Goal: Task Accomplishment & Management: Use online tool/utility

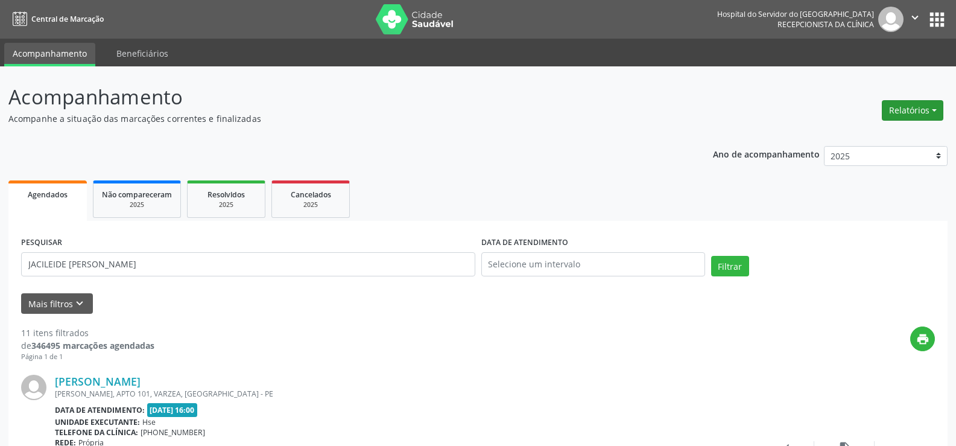
click at [898, 115] on button "Relatórios" at bounding box center [911, 110] width 61 height 20
click at [896, 133] on link "Agendamentos" at bounding box center [879, 136] width 130 height 17
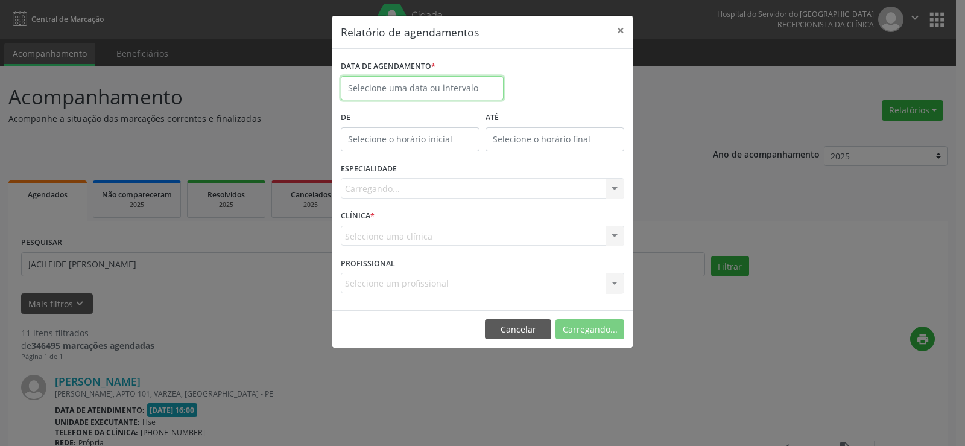
click at [446, 84] on input "text" at bounding box center [422, 88] width 163 height 24
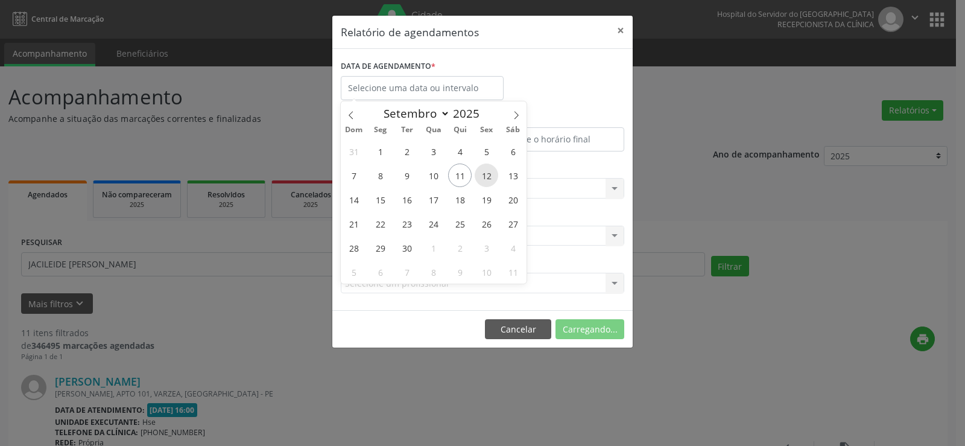
click at [487, 172] on span "12" at bounding box center [486, 175] width 24 height 24
type input "[DATE]"
click at [487, 172] on span "12" at bounding box center [486, 175] width 24 height 24
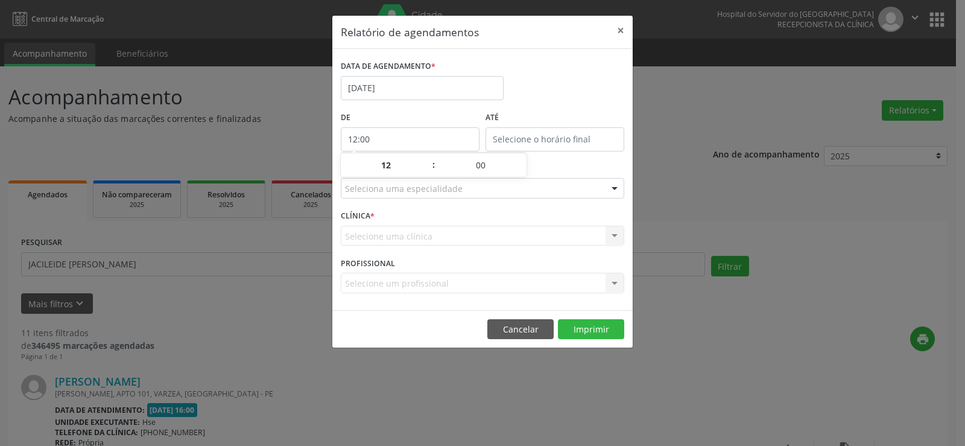
click at [415, 142] on input "12:00" at bounding box center [410, 139] width 139 height 24
click at [424, 172] on span at bounding box center [427, 171] width 8 height 12
type input "11:00"
type input "11"
click at [424, 172] on span at bounding box center [427, 171] width 8 height 12
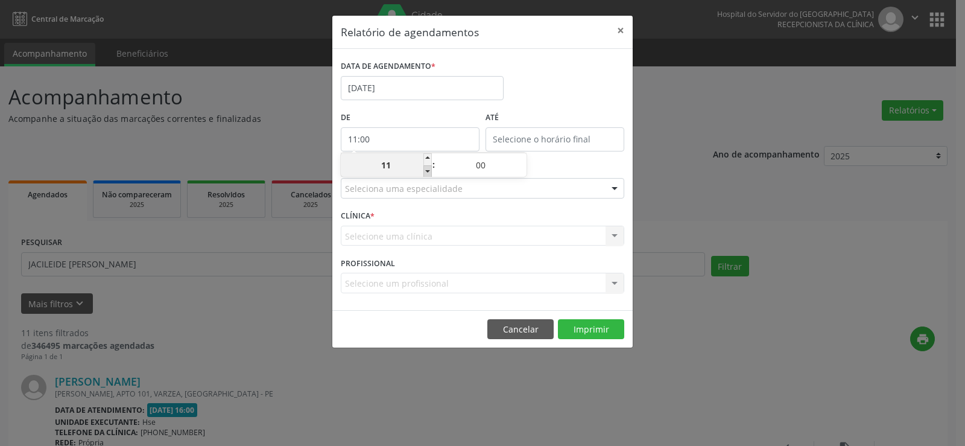
type input "10:00"
type input "10"
click at [424, 172] on span at bounding box center [427, 171] width 8 height 12
type input "09:00"
type input "09"
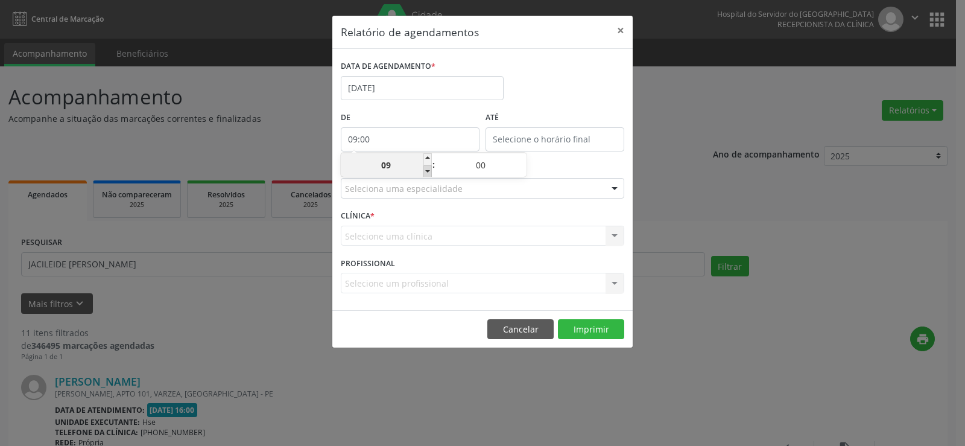
click at [424, 172] on span at bounding box center [427, 171] width 8 height 12
type input "08:00"
type input "08"
click at [424, 172] on span at bounding box center [427, 171] width 8 height 12
type input "07:00"
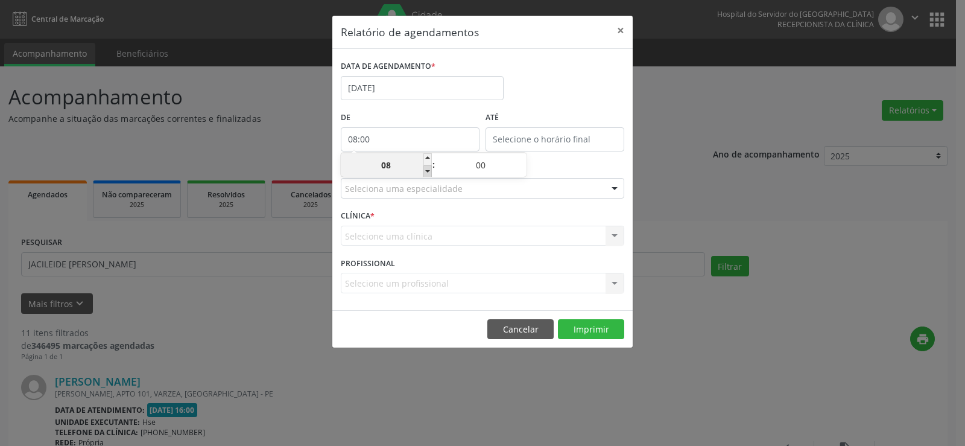
type input "07"
click at [424, 172] on span at bounding box center [427, 171] width 8 height 12
type input "06:00"
type input "06"
click at [532, 138] on input "12:00" at bounding box center [554, 139] width 139 height 24
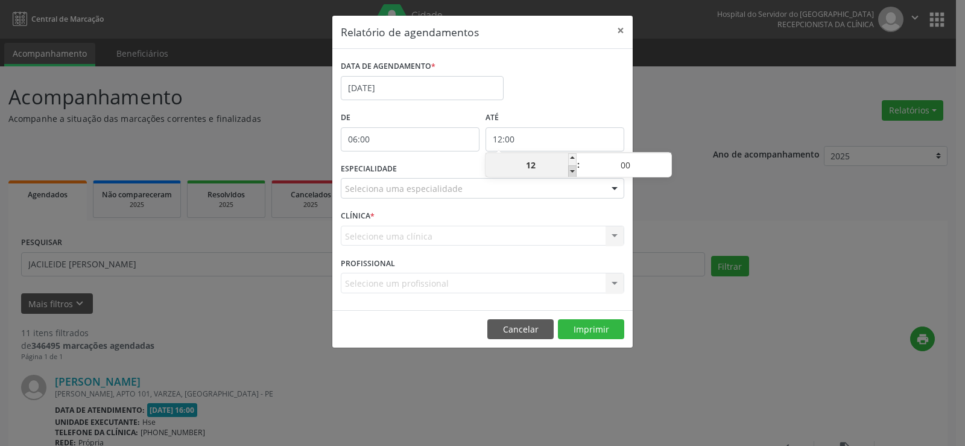
click at [572, 172] on span at bounding box center [572, 171] width 8 height 12
type input "11:00"
type input "11"
click at [572, 172] on span at bounding box center [572, 171] width 8 height 12
type input "10:00"
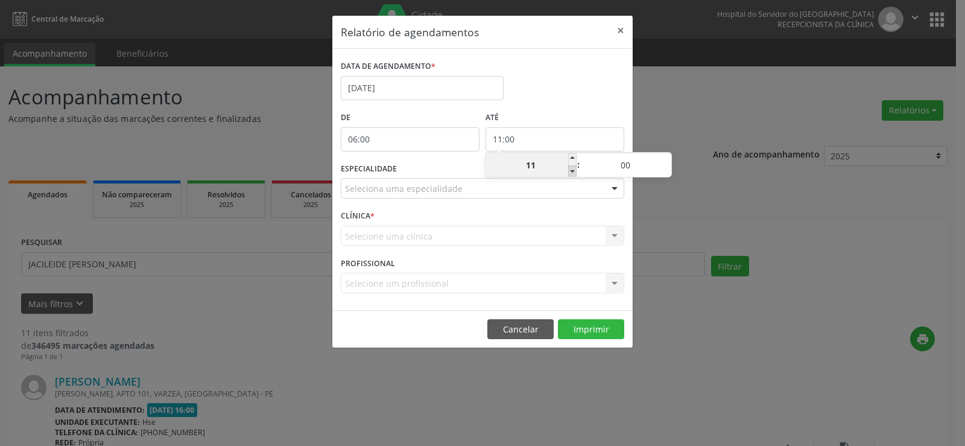
type input "10"
click at [669, 161] on span at bounding box center [667, 159] width 8 height 12
type input "10:05"
type input "05"
click at [669, 161] on span at bounding box center [667, 159] width 8 height 12
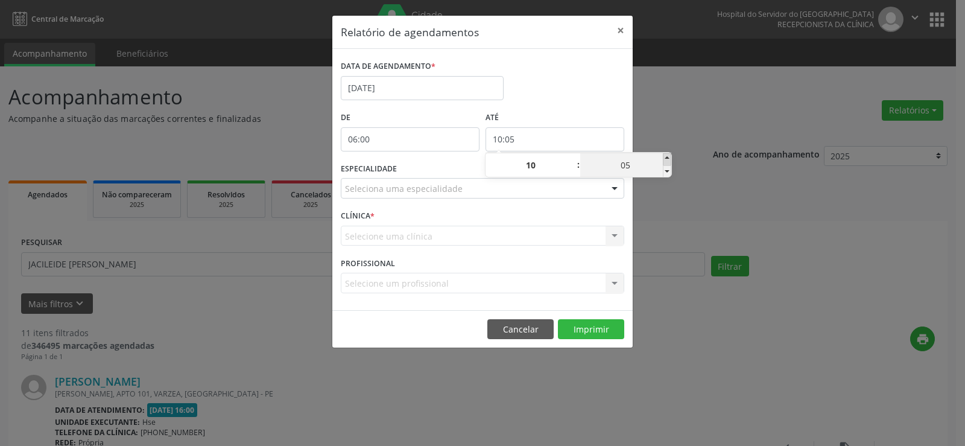
type input "10:10"
type input "10"
click at [669, 161] on span at bounding box center [667, 159] width 8 height 12
type input "10:15"
type input "15"
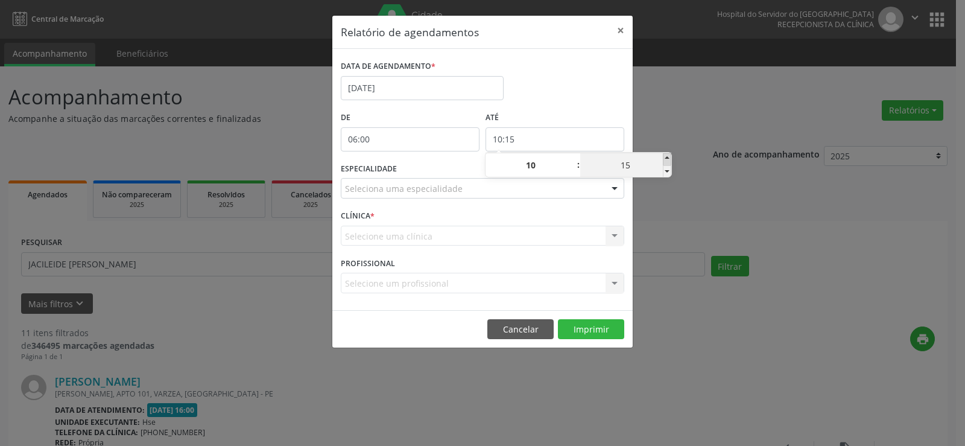
click at [669, 161] on span at bounding box center [667, 159] width 8 height 12
type input "10:20"
type input "20"
click at [669, 161] on span at bounding box center [667, 159] width 8 height 12
type input "10:25"
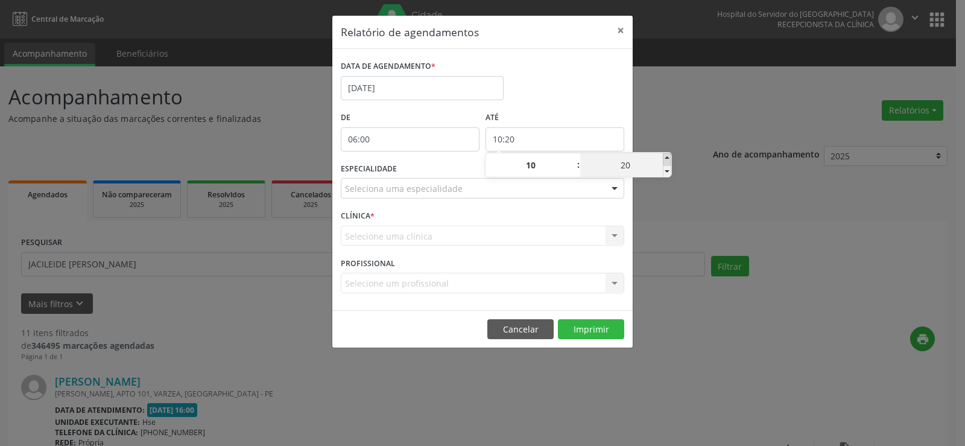
type input "25"
click at [669, 161] on span at bounding box center [667, 159] width 8 height 12
type input "10:30"
type input "30"
click at [669, 161] on span at bounding box center [667, 159] width 8 height 12
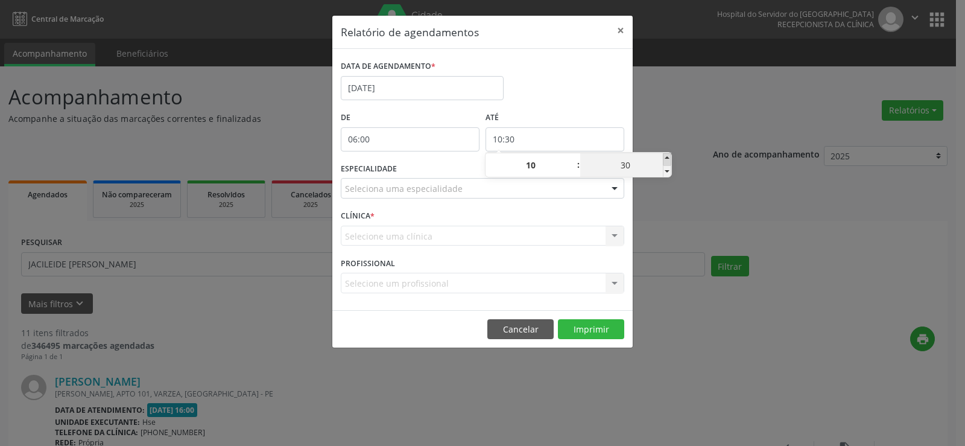
type input "10:35"
type input "35"
click at [669, 161] on span at bounding box center [667, 159] width 8 height 12
type input "10:40"
type input "40"
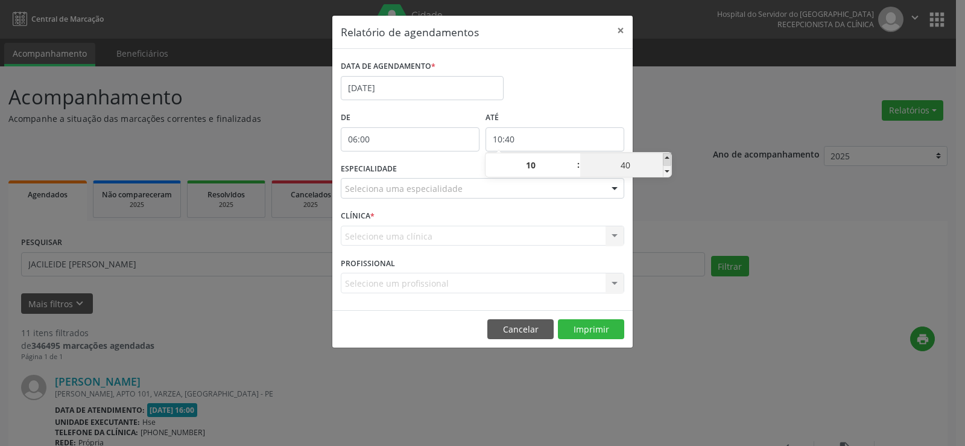
click at [669, 161] on span at bounding box center [667, 159] width 8 height 12
type input "10:45"
type input "45"
click at [669, 161] on span at bounding box center [667, 159] width 8 height 12
type input "10:50"
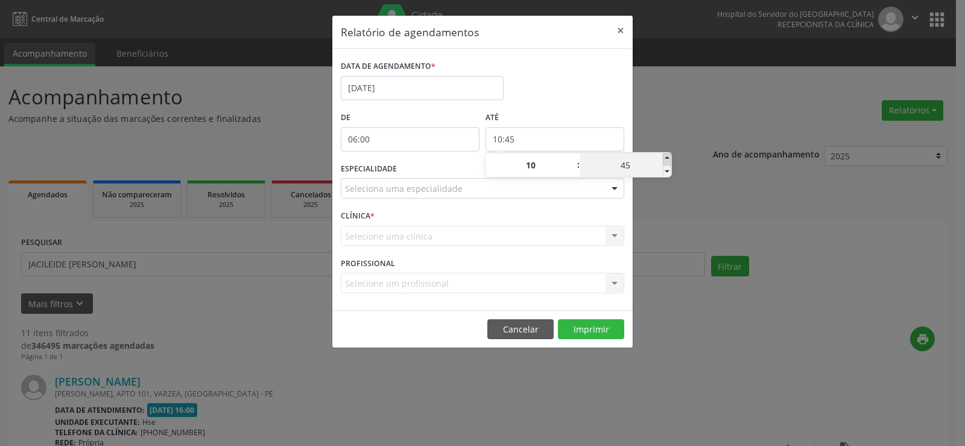
type input "50"
click at [669, 161] on span at bounding box center [667, 159] width 8 height 12
type input "10:55"
type input "55"
click at [673, 133] on div "Relatório de agendamentos × DATA DE AGENDAMENTO * [DATE] De 06:00 ATÉ 10:55 ESP…" at bounding box center [482, 223] width 965 height 446
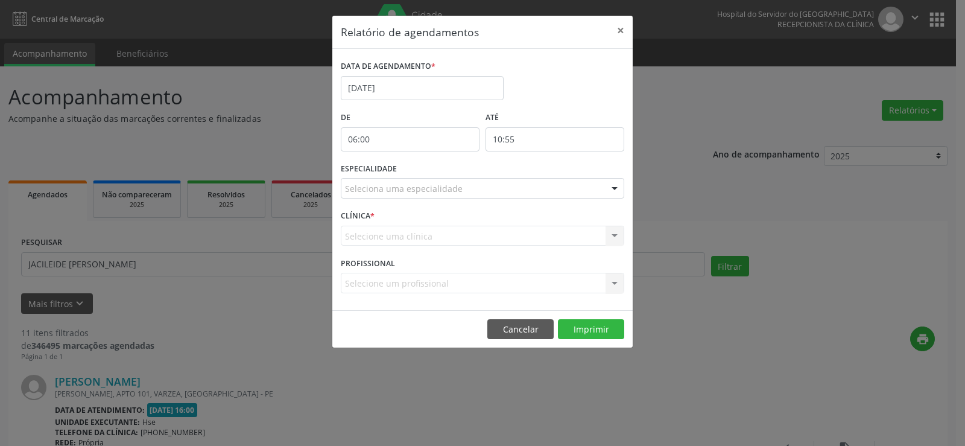
click at [617, 189] on div at bounding box center [614, 188] width 18 height 20
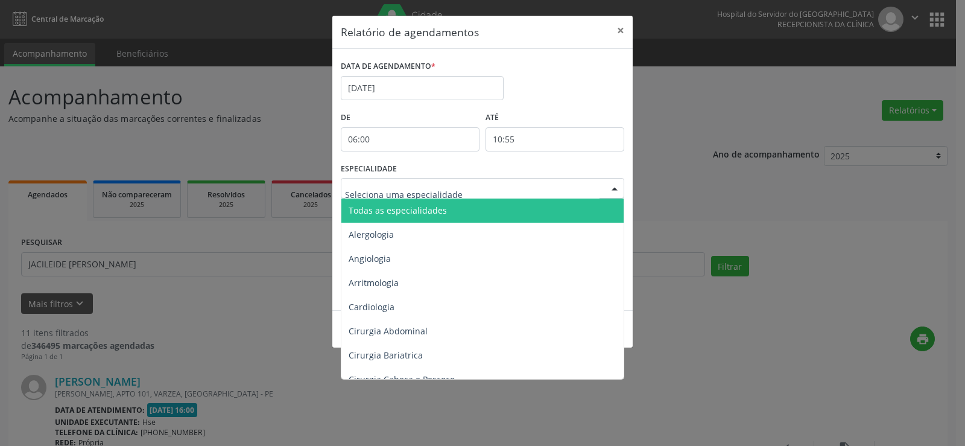
click at [599, 215] on span "Todas as especialidades" at bounding box center [483, 210] width 284 height 24
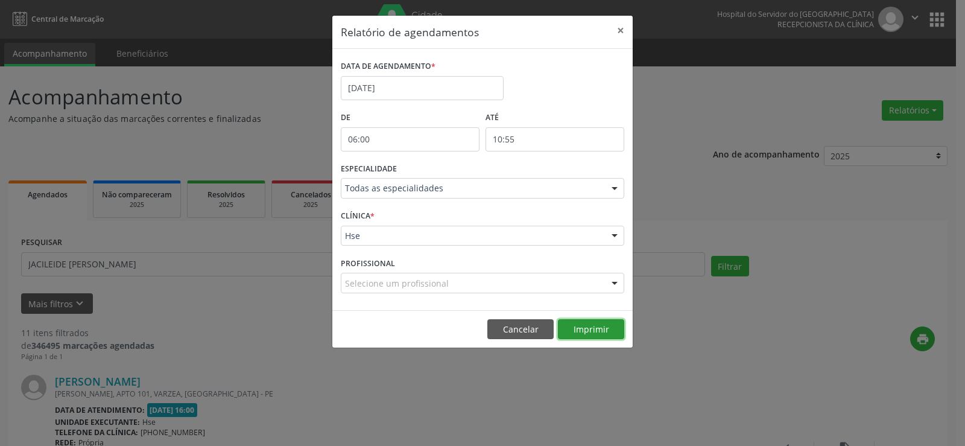
click at [607, 329] on button "Imprimir" at bounding box center [591, 329] width 66 height 20
click at [585, 324] on button "Imprimir" at bounding box center [591, 329] width 66 height 20
click at [600, 324] on button "Imprimir" at bounding box center [591, 329] width 66 height 20
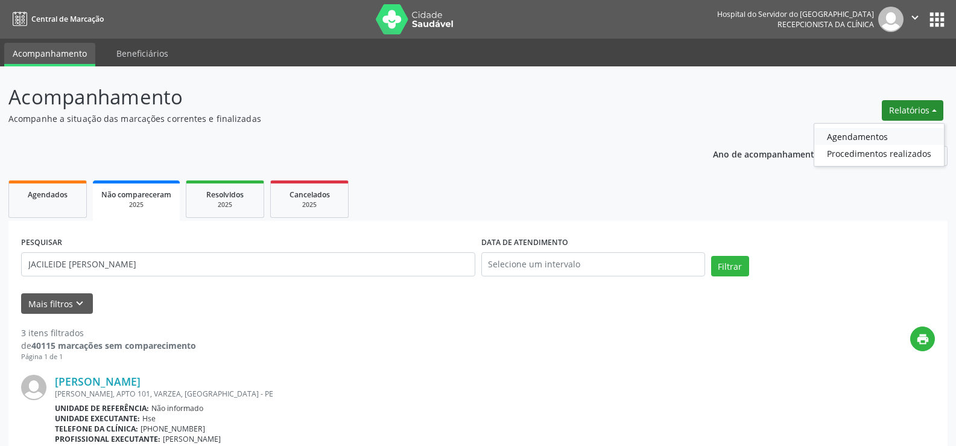
click at [866, 139] on link "Agendamentos" at bounding box center [879, 136] width 130 height 17
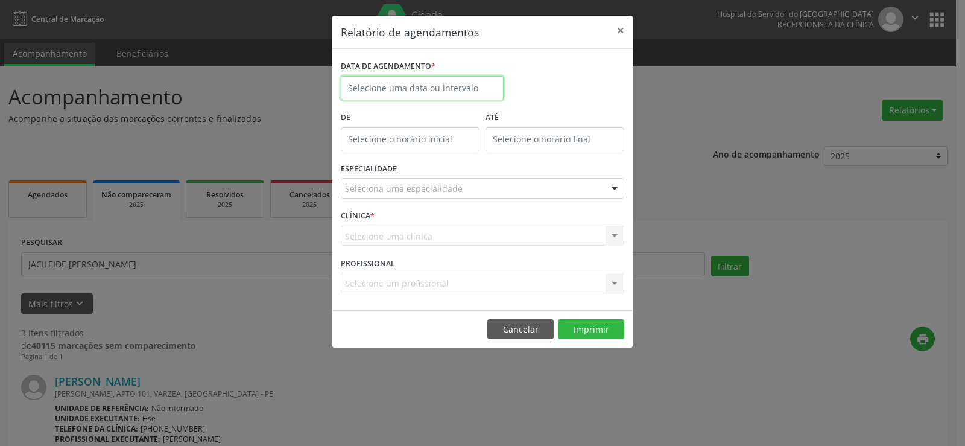
click at [449, 92] on body "Central de Marcação Hospital do Servidor do [GEOGRAPHIC_DATA] Recepcionista da …" at bounding box center [482, 223] width 965 height 446
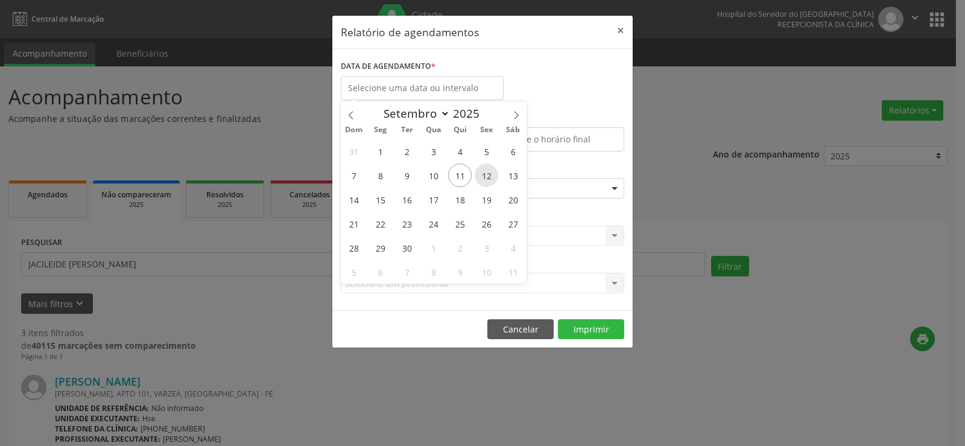
click at [488, 178] on span "12" at bounding box center [486, 175] width 24 height 24
click at [488, 178] on div "Seleciona uma especialidade" at bounding box center [482, 188] width 283 height 20
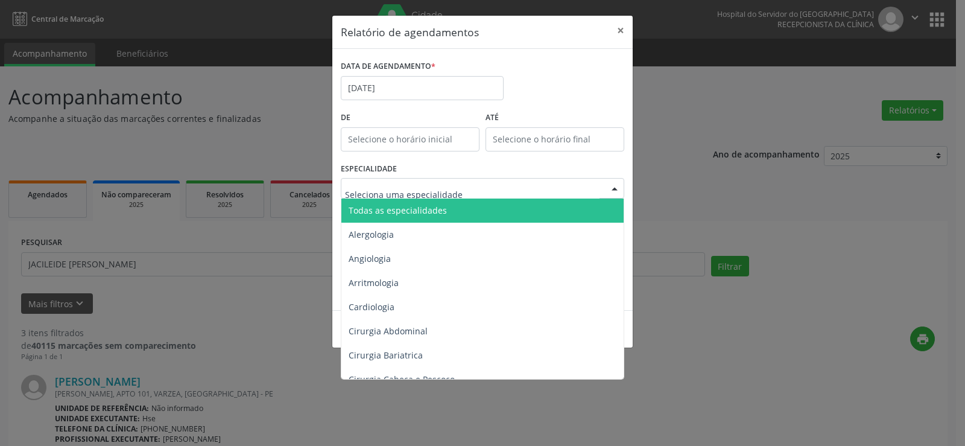
click at [409, 137] on input "text" at bounding box center [410, 139] width 139 height 24
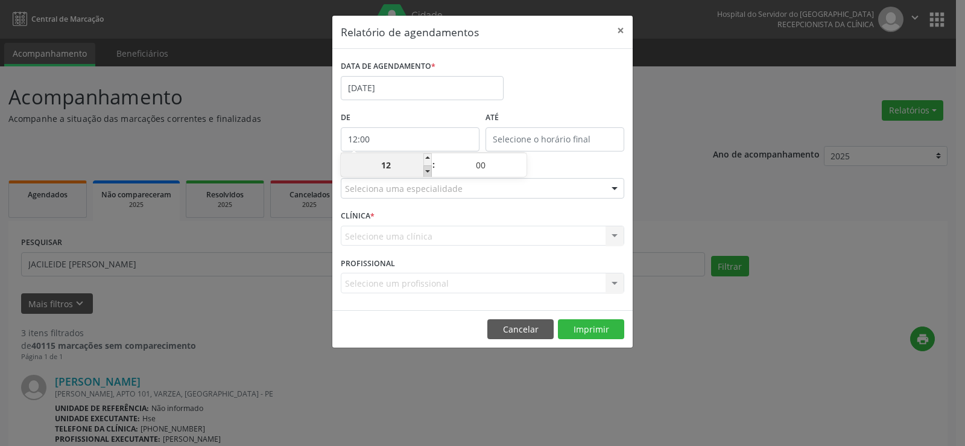
click at [425, 172] on span at bounding box center [427, 171] width 8 height 12
type input "11:00"
type input "11"
click at [425, 172] on span at bounding box center [427, 171] width 8 height 12
type input "10:00"
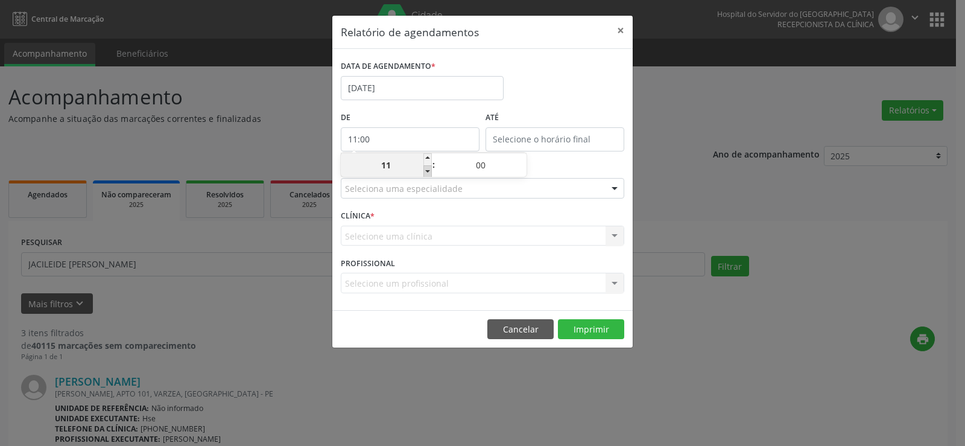
type input "10"
click at [425, 172] on span at bounding box center [427, 171] width 8 height 12
type input "09:00"
type input "09"
click at [427, 172] on span at bounding box center [427, 171] width 8 height 12
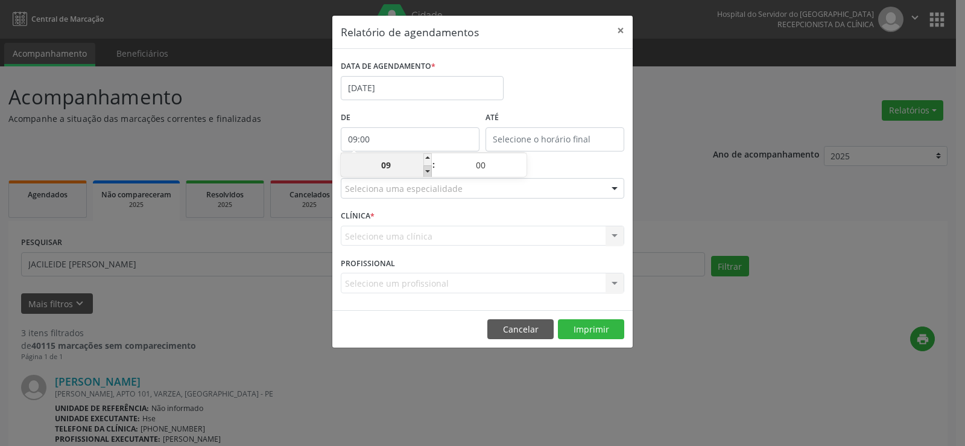
type input "08:00"
type input "08"
click at [427, 172] on span at bounding box center [427, 171] width 8 height 12
type input "07:00"
type input "07"
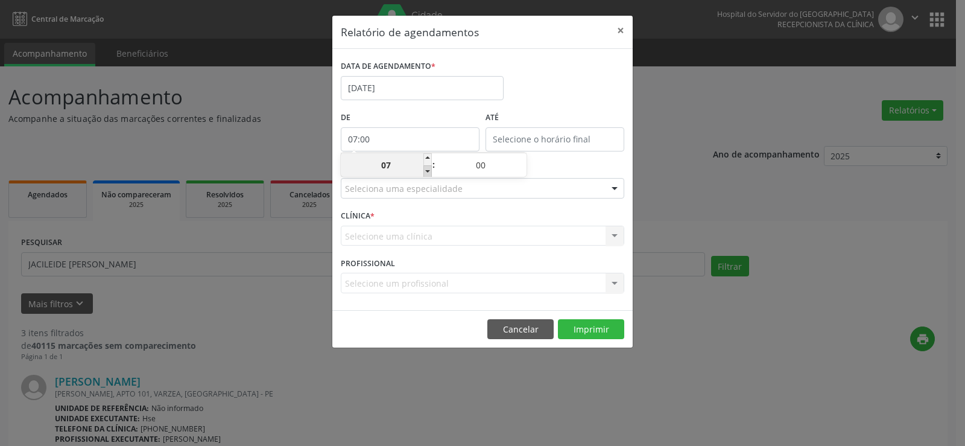
click at [427, 172] on span at bounding box center [427, 171] width 8 height 12
type input "06:00"
type input "06"
click at [532, 137] on input "12:00" at bounding box center [554, 139] width 139 height 24
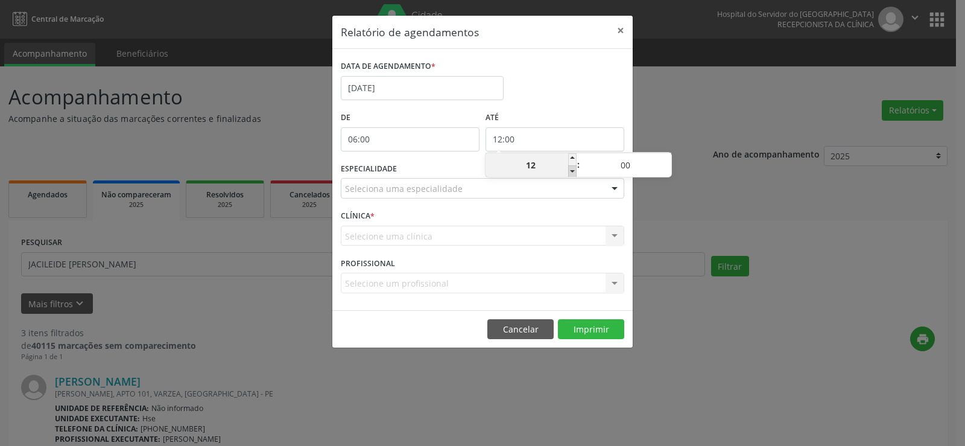
click at [573, 175] on span at bounding box center [572, 171] width 8 height 12
type input "11:00"
type input "11"
click at [573, 175] on span at bounding box center [572, 171] width 8 height 12
type input "10:00"
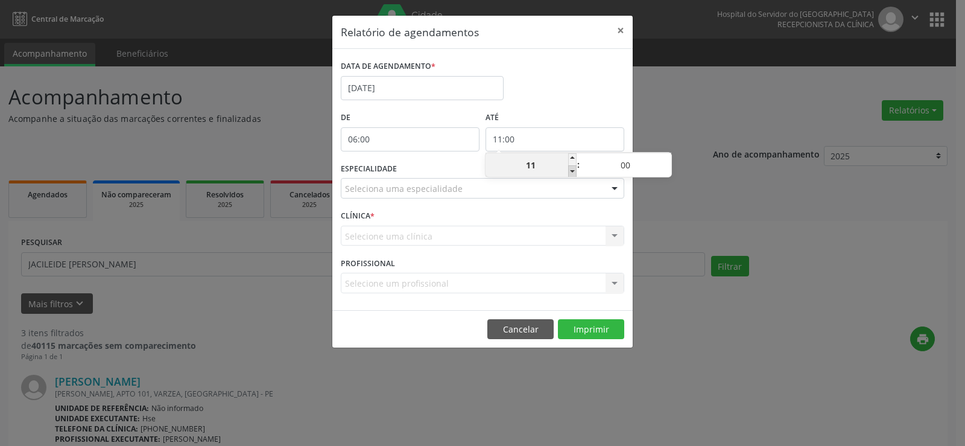
type input "10"
click at [668, 159] on span at bounding box center [667, 159] width 8 height 12
type input "10:05"
type input "05"
click at [668, 159] on span at bounding box center [667, 159] width 8 height 12
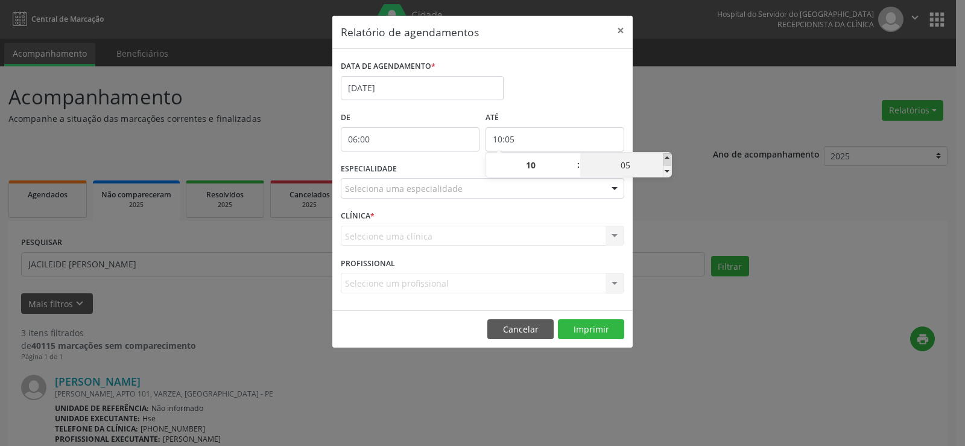
type input "10:10"
type input "10"
click at [668, 159] on span at bounding box center [667, 159] width 8 height 12
type input "10:15"
type input "15"
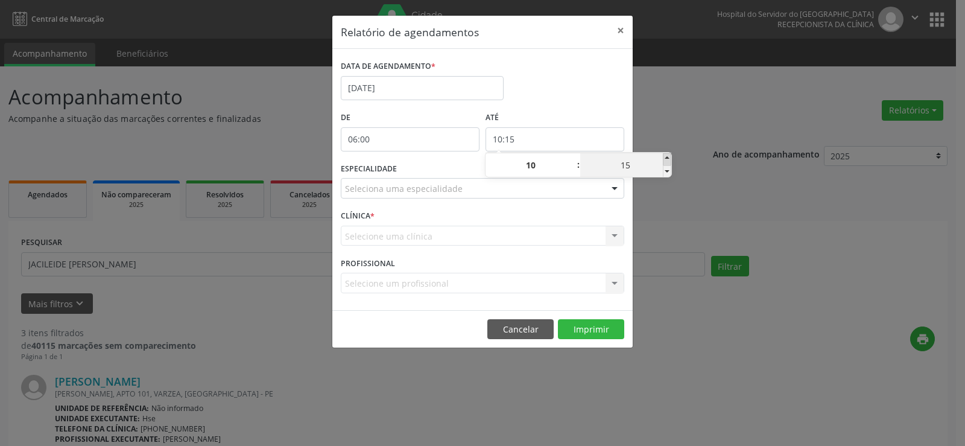
click at [668, 159] on span at bounding box center [667, 159] width 8 height 12
type input "10:20"
type input "20"
click at [668, 159] on span at bounding box center [667, 159] width 8 height 12
type input "10:25"
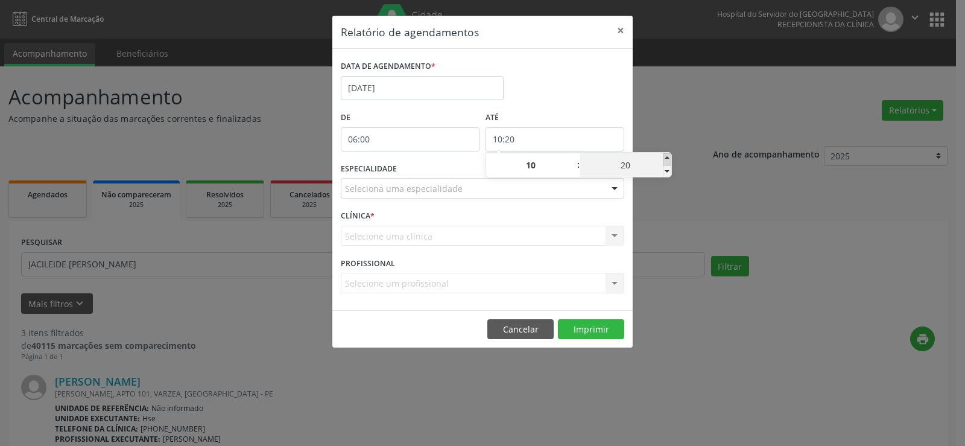
type input "25"
click at [668, 159] on span at bounding box center [667, 159] width 8 height 12
type input "10:30"
type input "30"
click at [668, 159] on span at bounding box center [667, 159] width 8 height 12
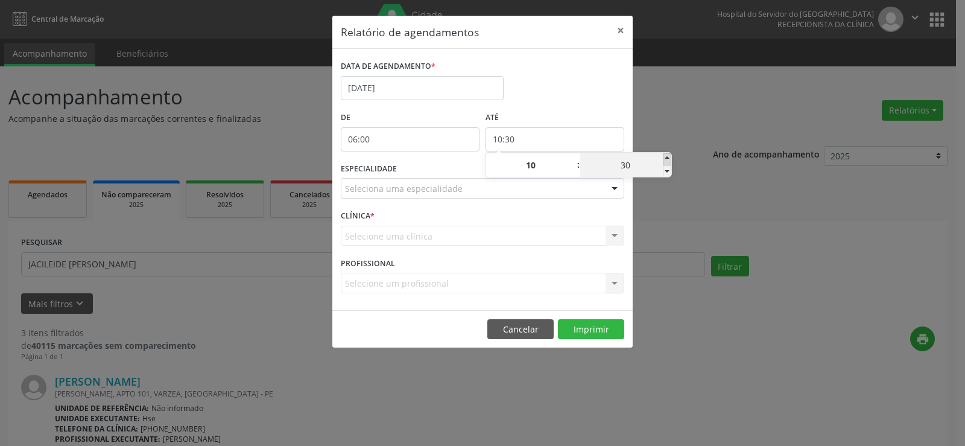
type input "10:35"
type input "35"
click at [668, 159] on span at bounding box center [667, 159] width 8 height 12
type input "10:40"
type input "40"
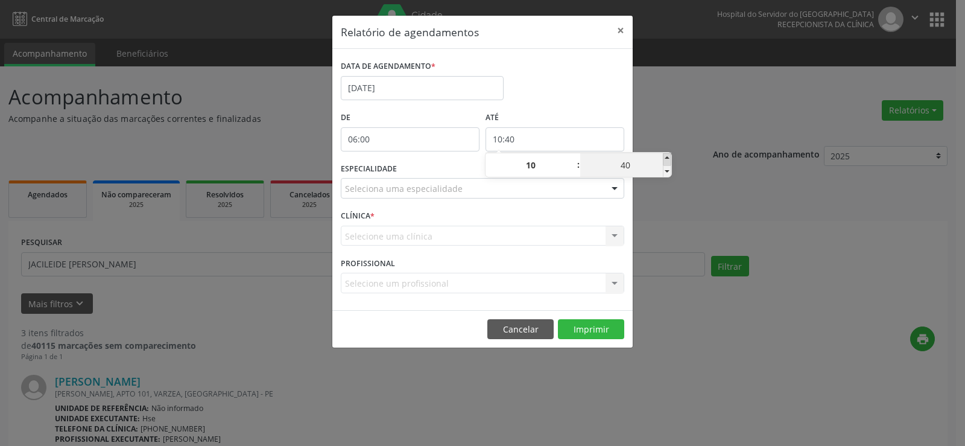
click at [668, 159] on span at bounding box center [667, 159] width 8 height 12
type input "10:45"
type input "45"
click at [668, 159] on span at bounding box center [667, 159] width 8 height 12
type input "10:50"
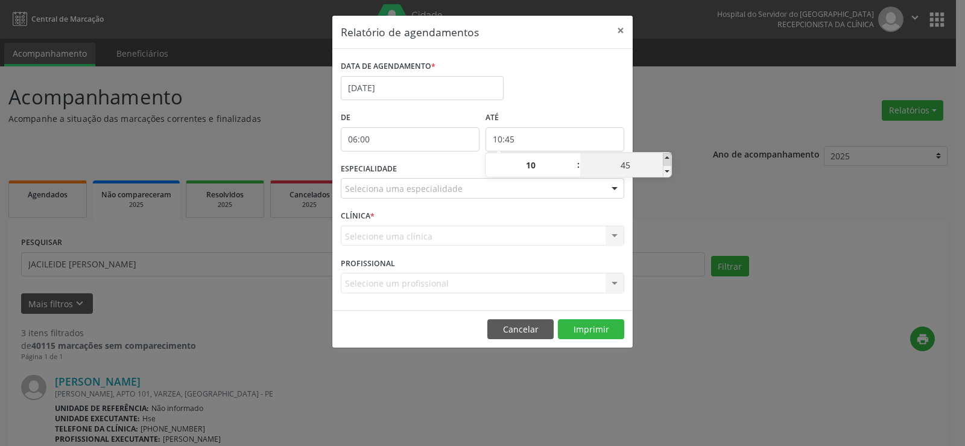
type input "50"
click at [668, 159] on span at bounding box center [667, 159] width 8 height 12
type input "10:55"
type input "55"
click at [676, 128] on div "Relatório de agendamentos × DATA DE AGENDAMENTO * [DATE] De 06:00 ATÉ 10:55 ESP…" at bounding box center [482, 223] width 965 height 446
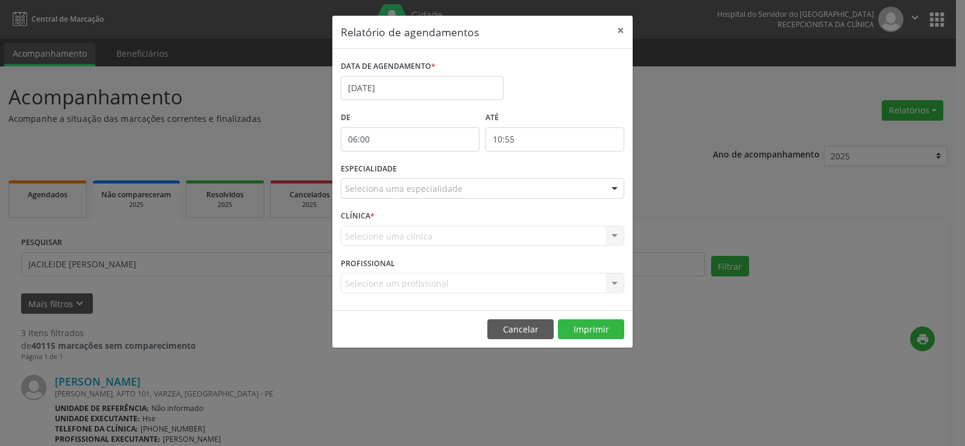
click at [616, 189] on div at bounding box center [614, 188] width 18 height 20
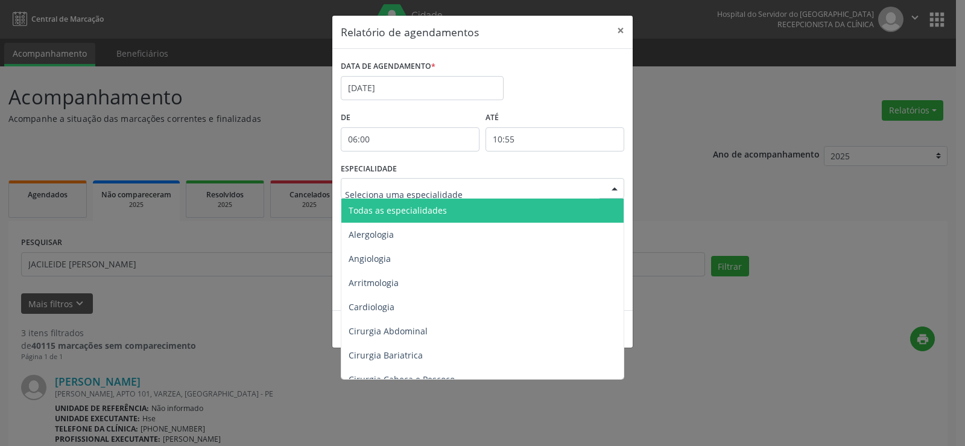
click at [594, 201] on span "Todas as especialidades" at bounding box center [483, 210] width 284 height 24
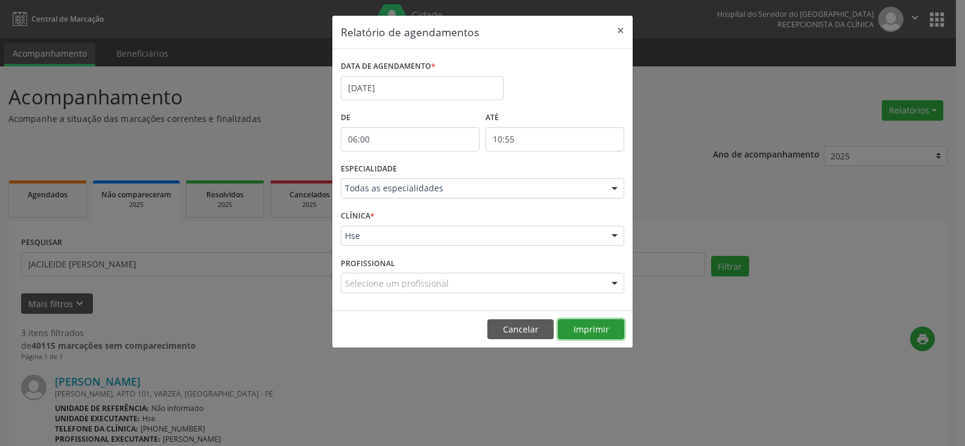
click at [595, 332] on button "Imprimir" at bounding box center [591, 329] width 66 height 20
click at [602, 322] on button "Imprimir" at bounding box center [591, 329] width 66 height 20
